Goal: Connect with others: Establish contact or relationships with other users

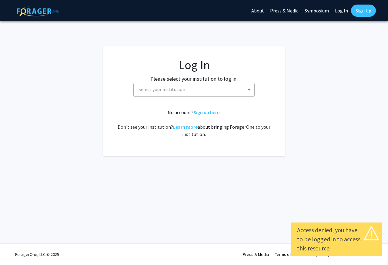
select select
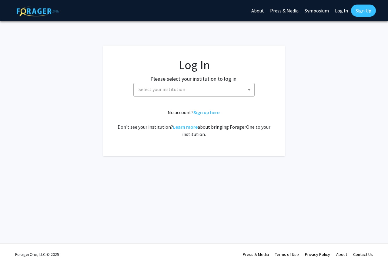
select select
click at [189, 88] on span "Select your institution" at bounding box center [195, 89] width 118 height 12
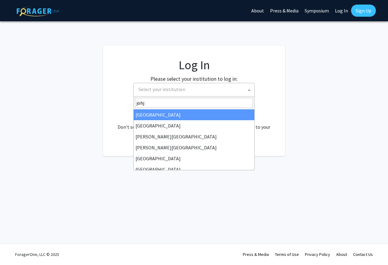
click at [253, 121] on body "Skip navigation About Press & Media Symposium Log In Sign Up Complete your prof…" at bounding box center [194, 132] width 388 height 265
type input "johj"
click at [252, 127] on div "No account? Sign up here . Don't see your institution? Learn more about bringin…" at bounding box center [194, 122] width 158 height 29
click at [253, 168] on div "Skip navigation About Press & Media Symposium Log In Sign Up Complete your prof…" at bounding box center [194, 132] width 388 height 265
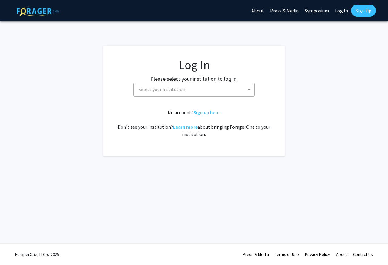
click at [199, 88] on span "Select your institution" at bounding box center [195, 89] width 118 height 12
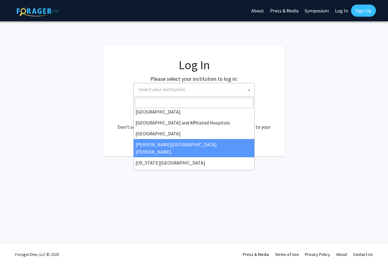
scroll to position [73, 0]
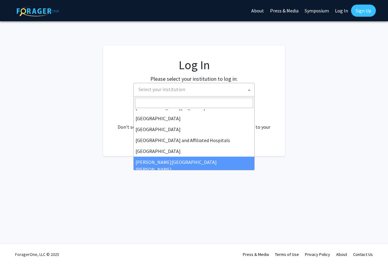
select select "1"
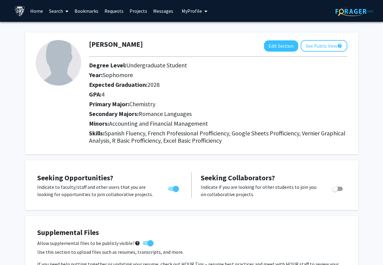
click at [57, 12] on link "Search" at bounding box center [58, 10] width 25 height 21
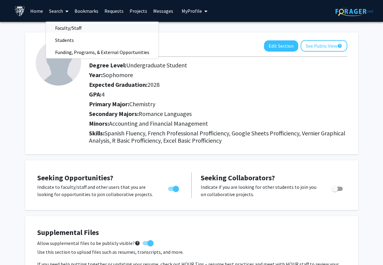
click at [60, 28] on span "Faculty/Staff" at bounding box center [68, 28] width 45 height 12
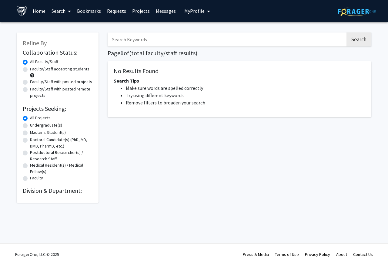
click at [118, 40] on input "Search Keywords" at bounding box center [227, 39] width 238 height 14
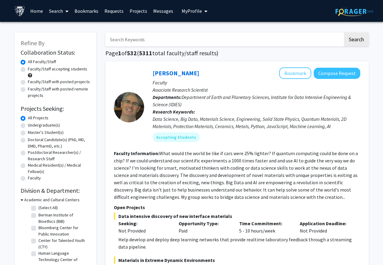
paste input "[URL][DOMAIN_NAME]"
type input "[URL][DOMAIN_NAME]"
click at [344, 32] on button "Search" at bounding box center [356, 39] width 25 height 14
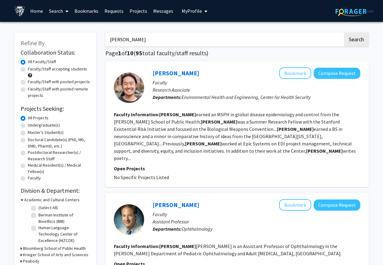
click at [344, 32] on button "Search" at bounding box center [356, 39] width 25 height 14
type input "[PERSON_NAME]"
click at [344, 32] on button "Search" at bounding box center [356, 39] width 25 height 14
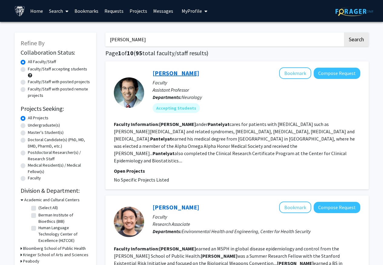
click at [176, 72] on link "[PERSON_NAME]" at bounding box center [176, 73] width 47 height 8
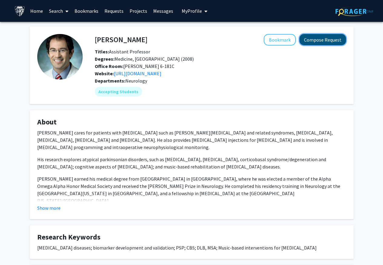
click at [326, 40] on button "Compose Request" at bounding box center [323, 39] width 47 height 11
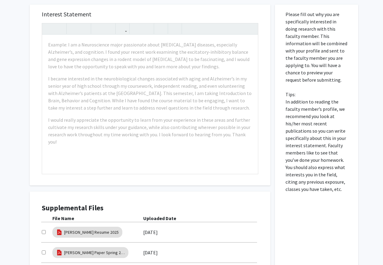
scroll to position [182, 0]
